Goal: Task Accomplishment & Management: Manage account settings

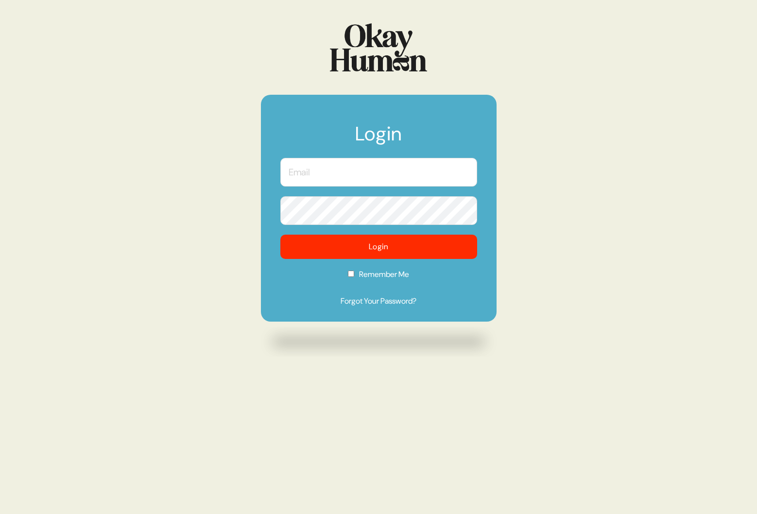
click at [355, 171] on input "text" at bounding box center [378, 172] width 197 height 29
type input "[PERSON_NAME][EMAIL_ADDRESS][DOMAIN_NAME]"
click at [350, 276] on input "Remember Me" at bounding box center [351, 274] width 6 height 6
checkbox input "true"
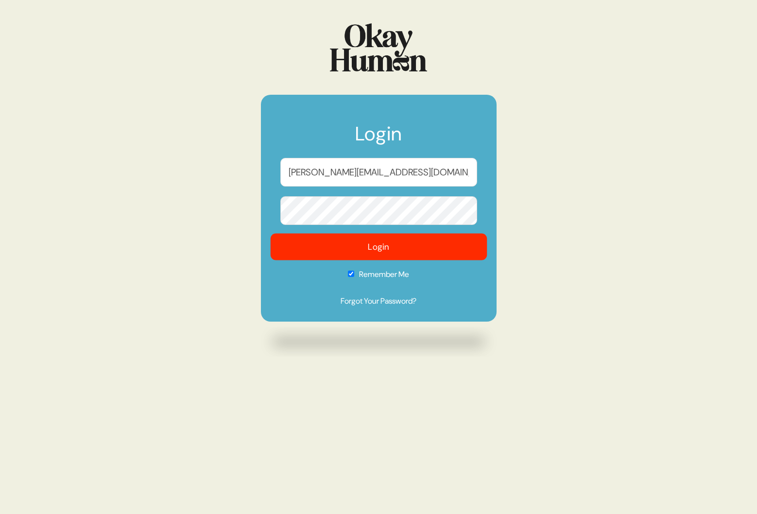
click at [398, 242] on button "Login" at bounding box center [378, 247] width 217 height 27
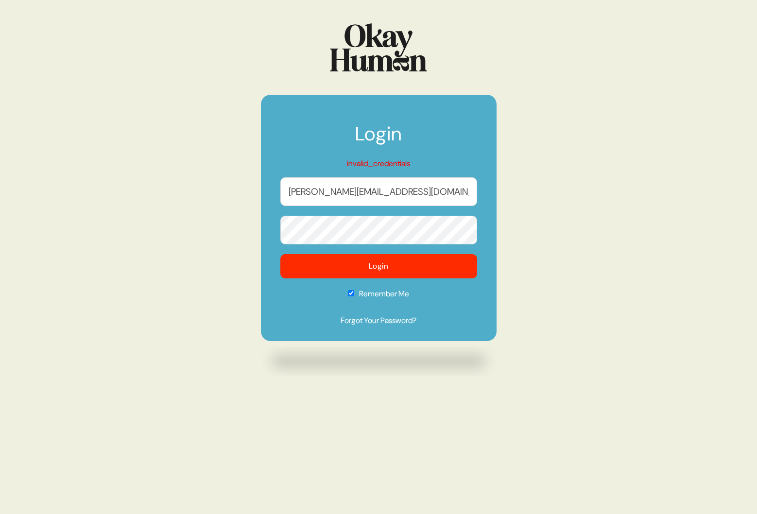
click at [262, 231] on form "Login invalid_credentials [PERSON_NAME][SECURITY_DATA][DOMAIN_NAME] Login Remem…" at bounding box center [379, 218] width 236 height 246
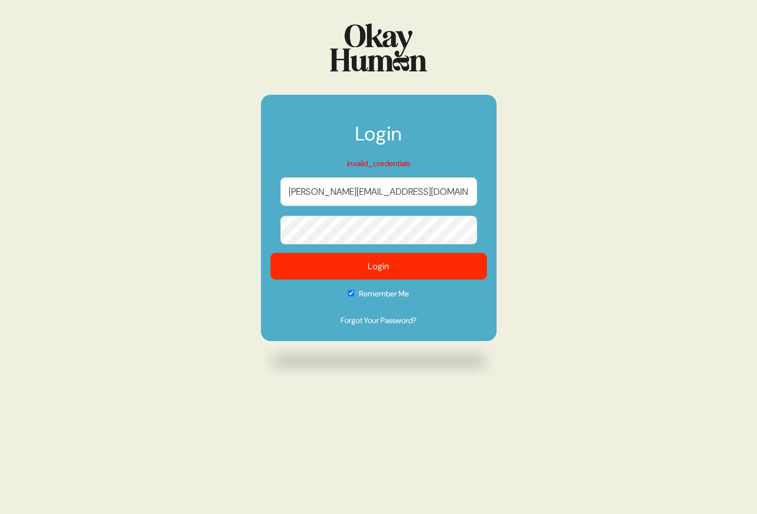
click at [357, 264] on button "Login" at bounding box center [378, 266] width 217 height 27
